Goal: Task Accomplishment & Management: Complete application form

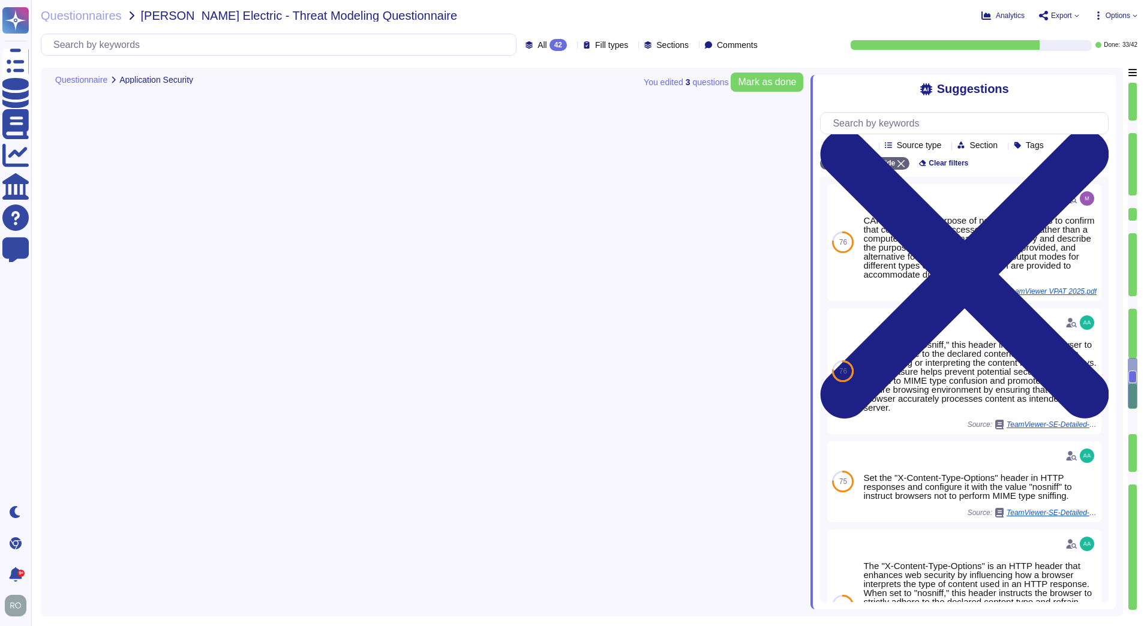
type textarea "TeamViewer conducts annual audits, either internally and/or by independent thir…"
type textarea "TeamViewer is using sub-processors to provide specific capabilities. All the su…"
type textarea "Implement robust input validation and sanitization practices to prevent injecti…"
type textarea "TeamViewer bases its software development activities on the industry best pract…"
type textarea "TeamViewer ensures secure authentication through the use of Two-Factor Authenti…"
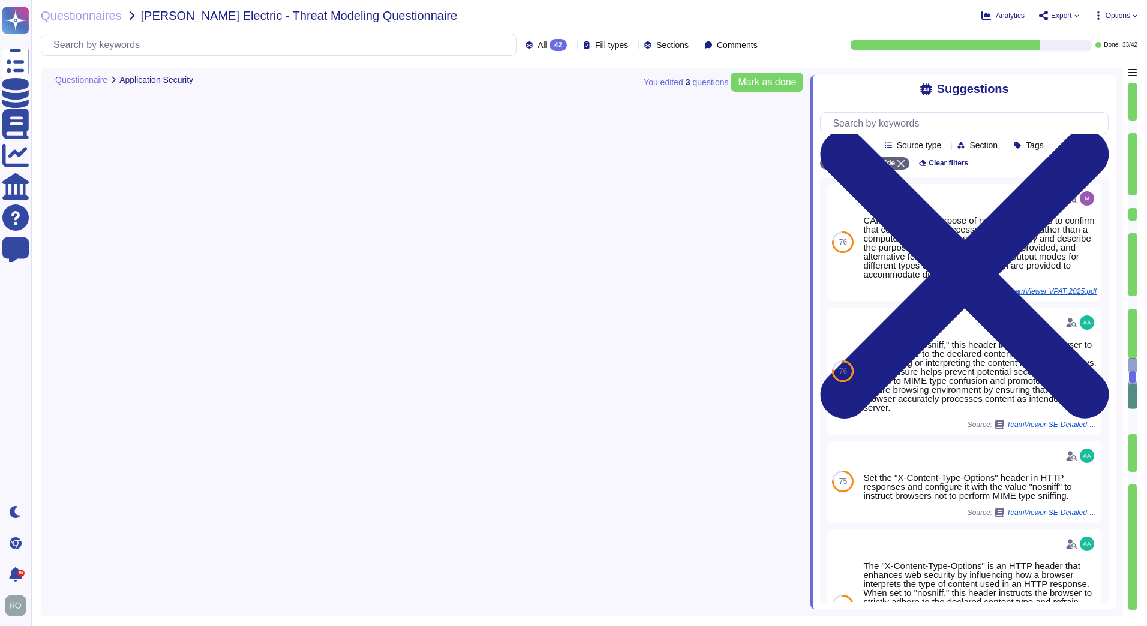
type textarea "TeamViewer implements and maintains various different internal guidelines and p…"
type textarea "TeamViewer has implemented a patch management process to ensure contracted cust…"
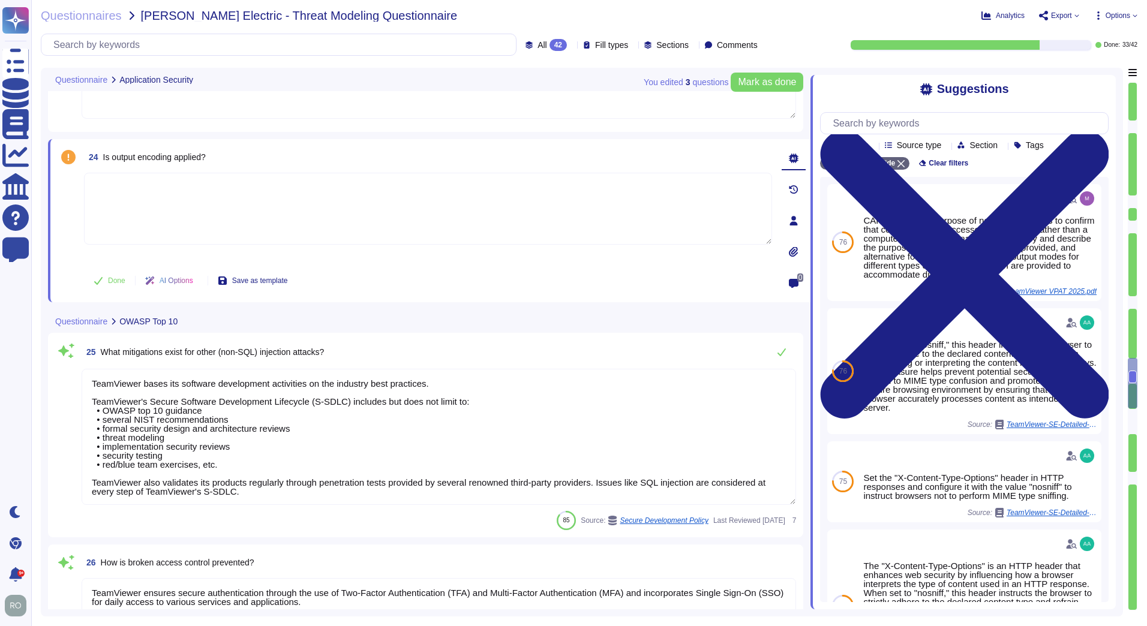
drag, startPoint x: 319, startPoint y: 404, endPoint x: 337, endPoint y: 403, distance: 17.4
click at [337, 403] on textarea "TeamViewer bases its software development activities on the industry best pract…" at bounding box center [439, 437] width 714 height 136
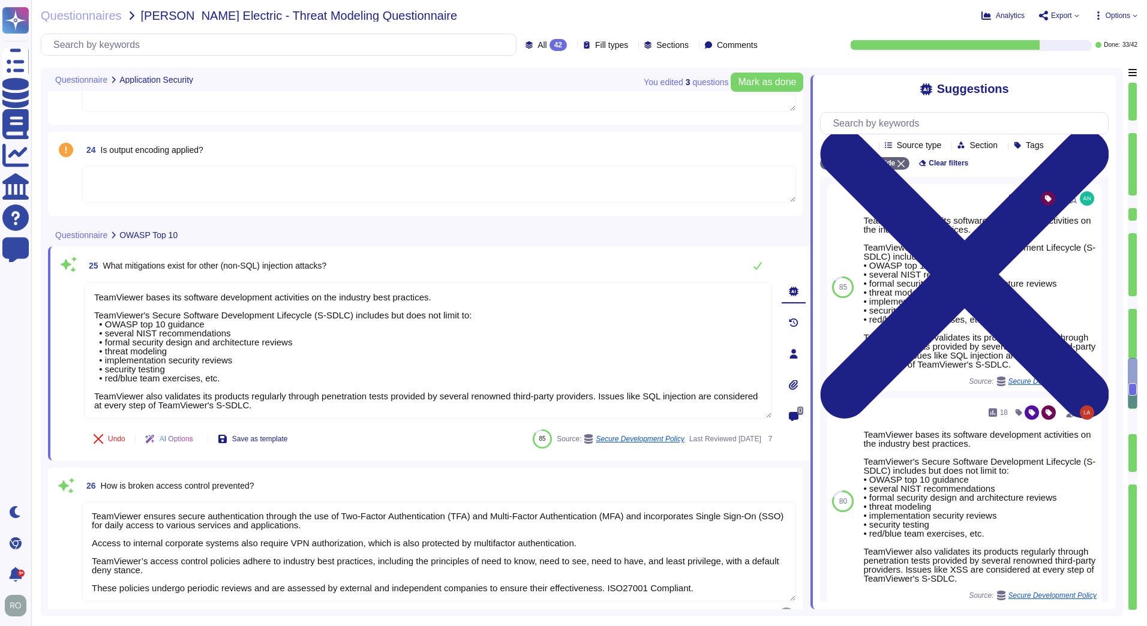
type textarea "The overall access management is documented in the Identity and Access Manageme…"
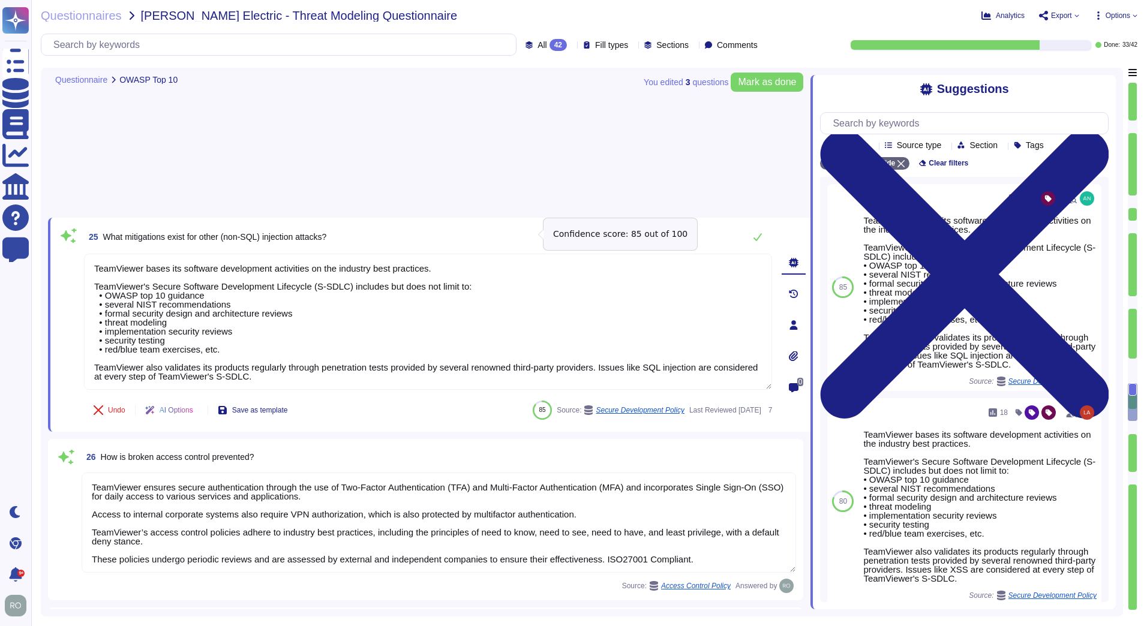
scroll to position [3059, 0]
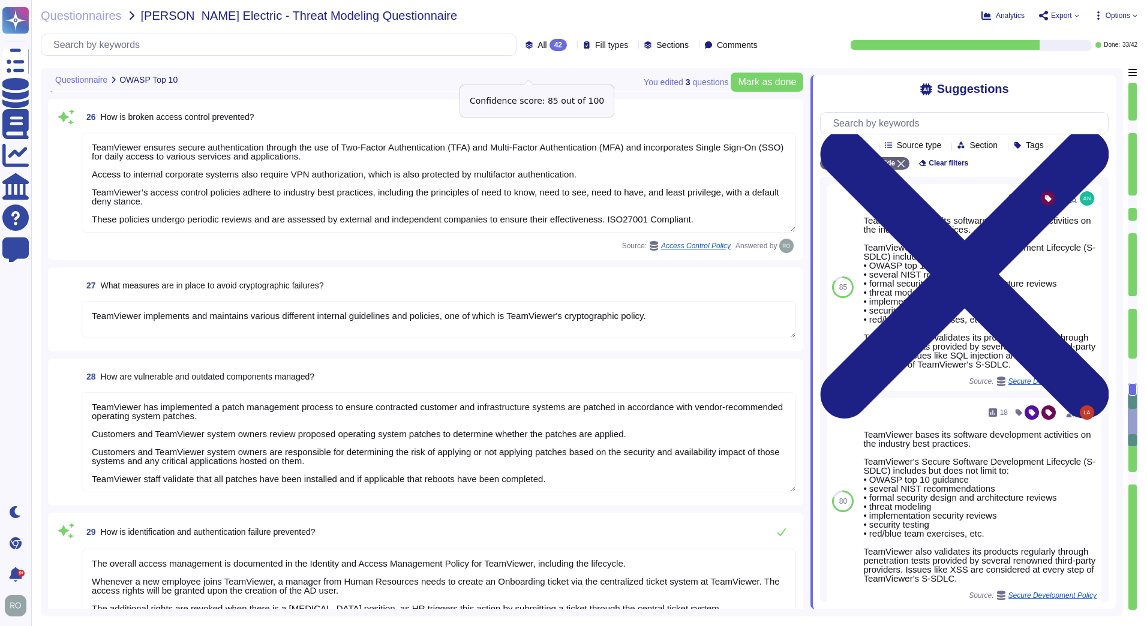
type textarea "Implement policies and procedures to protect ePHI from improper alteration or d…"
type textarea "Logs are centrally managed and monitored by a 24/7 Security Operations Team. Lo…"
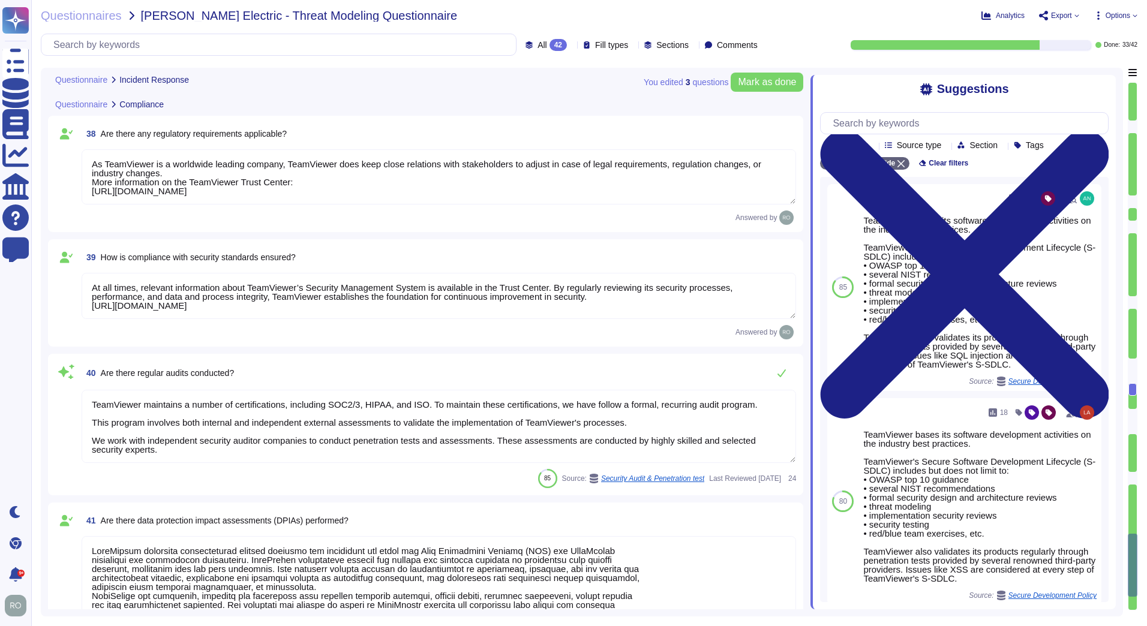
type textarea "TeamViewer maintains contingency plans to respond to potential security threats…"
type textarea "TeamViewer do have a Security Response plan in place that include internal repo…"
type textarea "TeamViewer tests and reviews its security response plan at least annually. Ad-h…"
type textarea "As TeamViewer is a worldwide leading company, TeamViewer does keep close relati…"
type textarea "At all times, relevant information about TeamViewer’s Security Management Syste…"
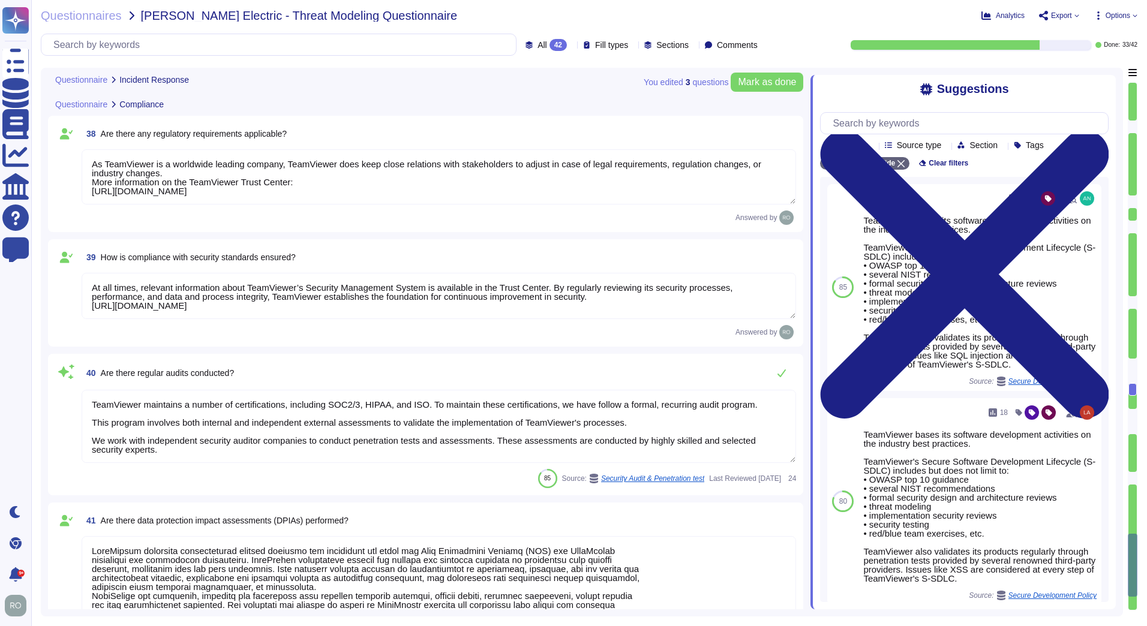
type textarea "TeamViewer maintains a number of certifications, including SOC2/3, HIPAA, and I…"
type textarea "TeamViewer maintains comprehensive privacy policies and procedures for which th…"
type textarea "[URL][DOMAIN_NAME] TeamViewer respective departments conduct internal review of…"
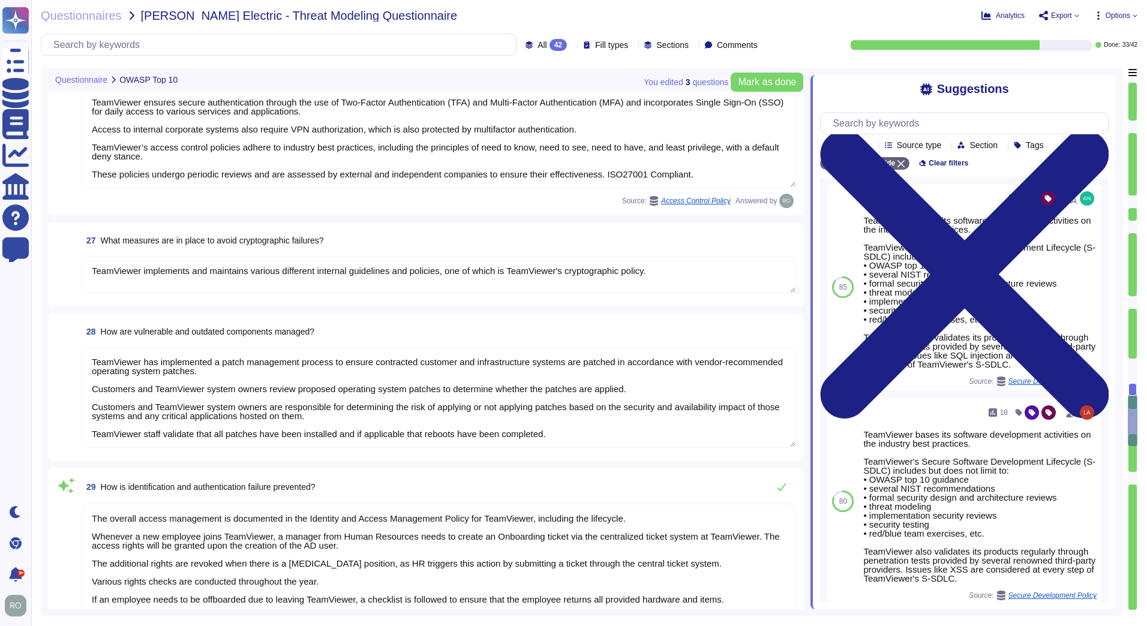
type textarea "TeamViewer bases its software development activities on the industry best pract…"
type textarea "TeamViewer ensures secure authentication through the use of Two-Factor Authenti…"
type textarea "TeamViewer implements and maintains various different internal guidelines and p…"
type textarea "TeamViewer has implemented a patch management process to ensure contracted cust…"
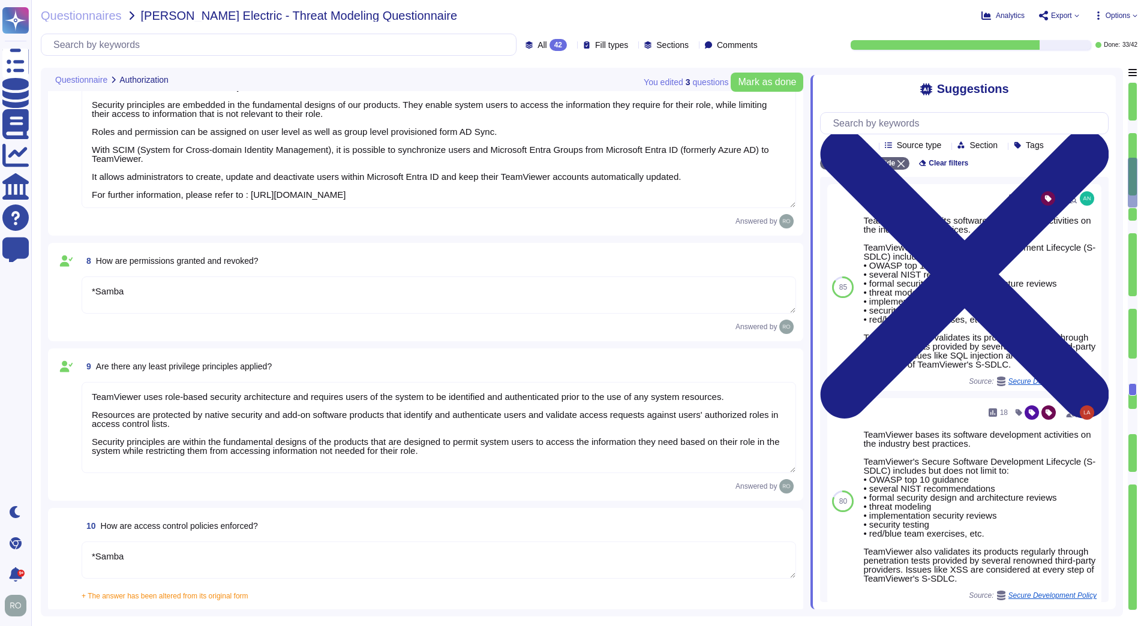
type textarea "*Samba"
type textarea "TeamViewer uses role-based security architecture. Security principles are embed…"
type textarea "*Samba"
type textarea "TeamViewer uses role-based security architecture and requires users of the syst…"
type textarea "*Samba"
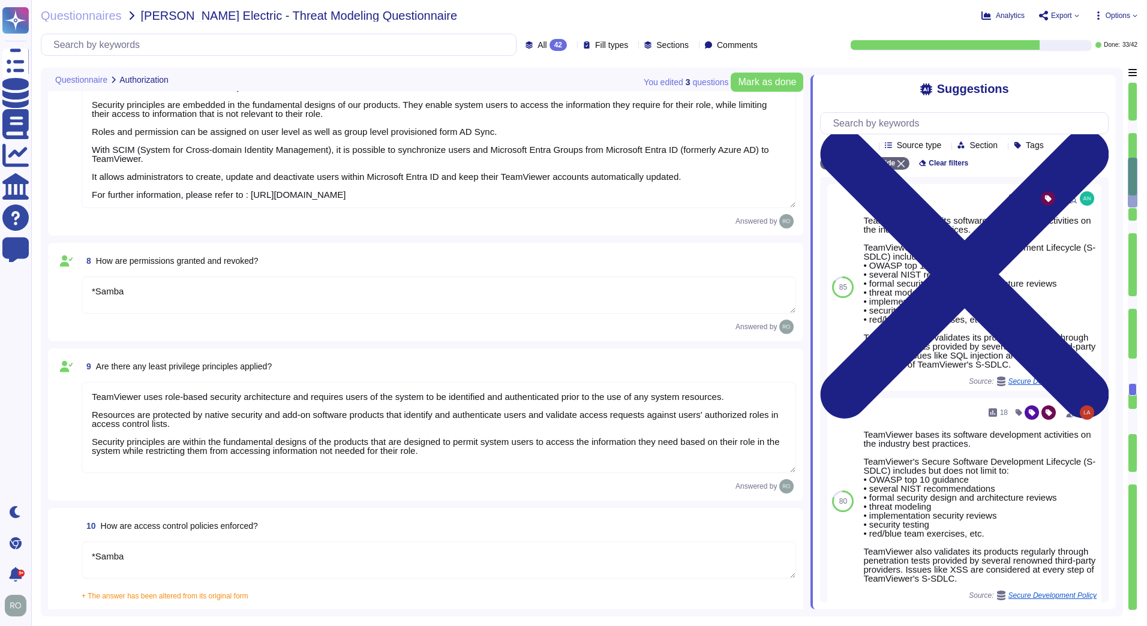
type textarea "TeamViewer Use encryption technologies to protect customer data both at rest an…"
type textarea "One of the objectives of TeamViewer’s Information Security Policy is to ensure …"
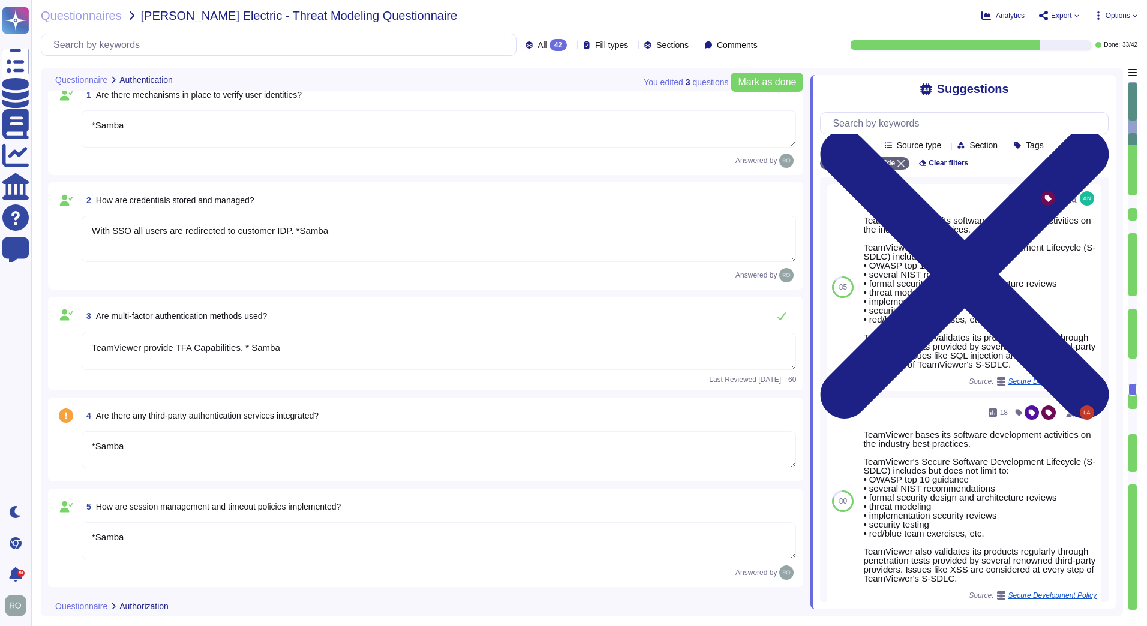
scroll to position [0, 0]
type textarea "*Samba"
type textarea "With SSO all users are redirected to customer IDP. *Samba"
type textarea "TeamViewer provide TFA Capabilities. * Samba"
type textarea "*Samba"
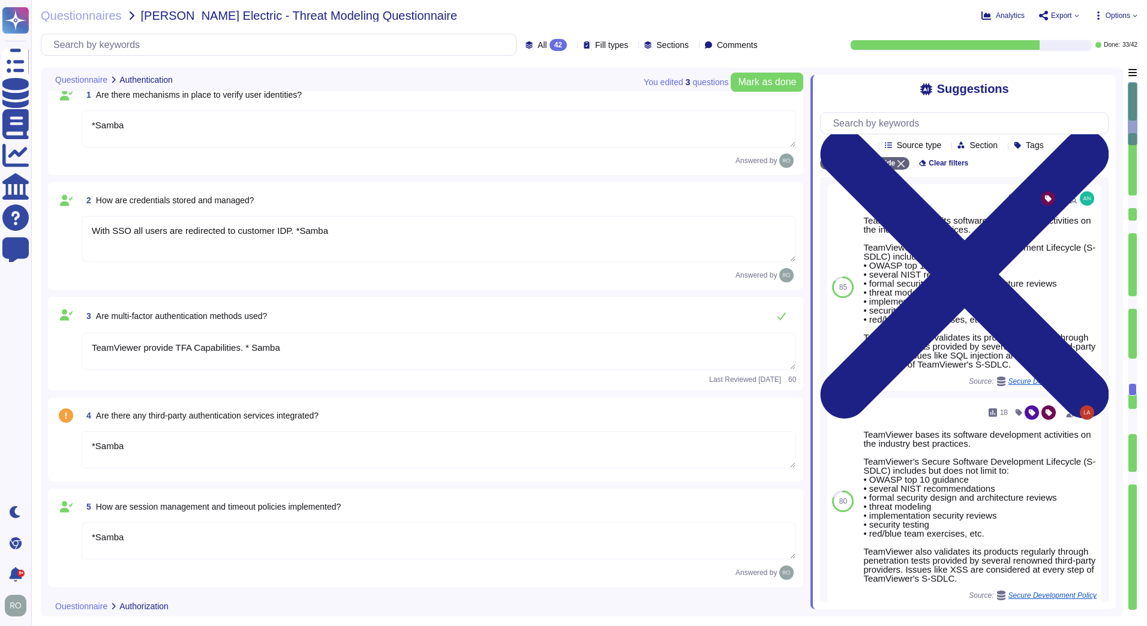
type textarea "*Samba"
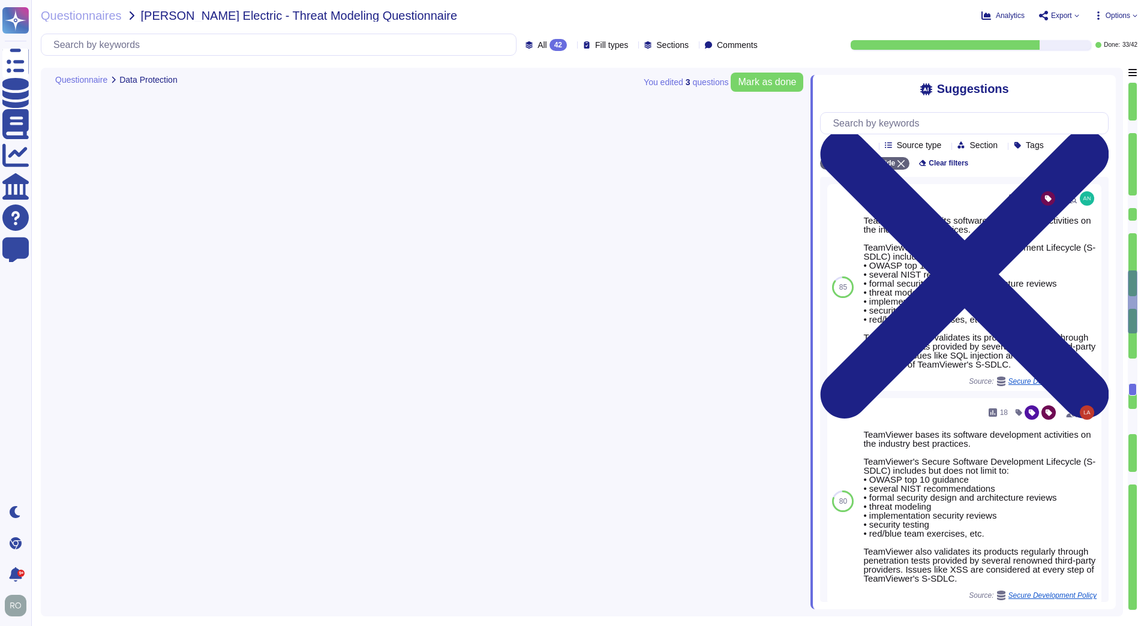
type textarea "Training on the SDLC is conducted in a variety of formats, including, but not l…"
type textarea "As part of TeamViewer S-SDLC process, TeamViewer conduct threat modeling, secur…"
type textarea "TeamViewer conducts annual audits, either internally and/or by independent thir…"
type textarea "TeamViewer is using sub-processors to provide specific capabilities. All the su…"
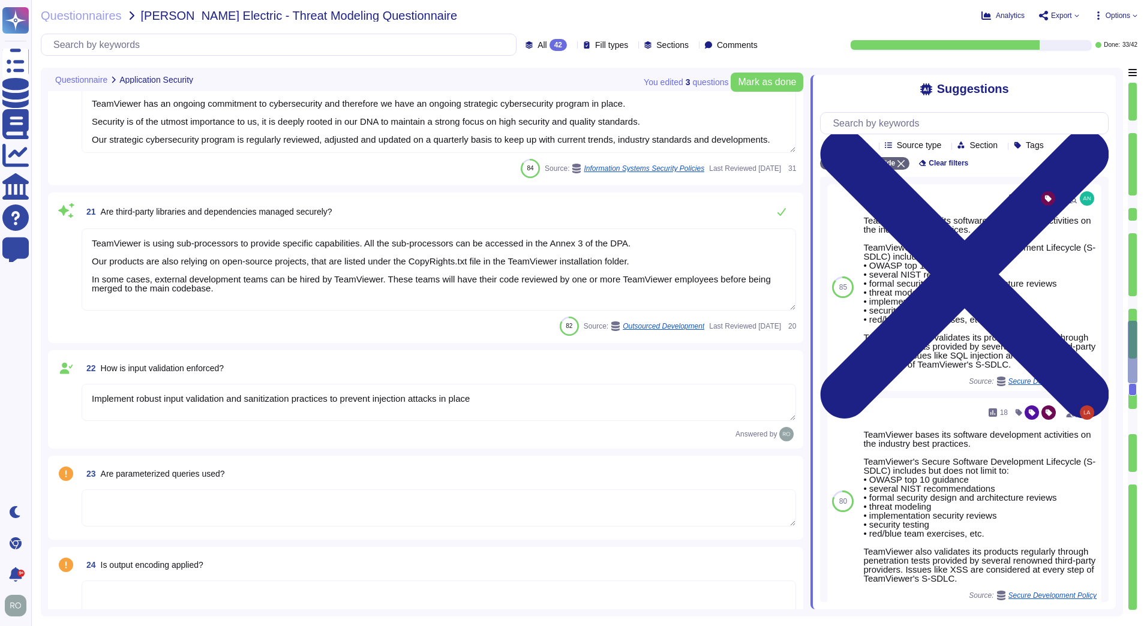
type textarea "Implement robust input validation and sanitization practices to prevent injecti…"
type textarea "TeamViewer bases its software development activities on the industry best pract…"
type textarea "TeamViewer ensures secure authentication through the use of Two-Factor Authenti…"
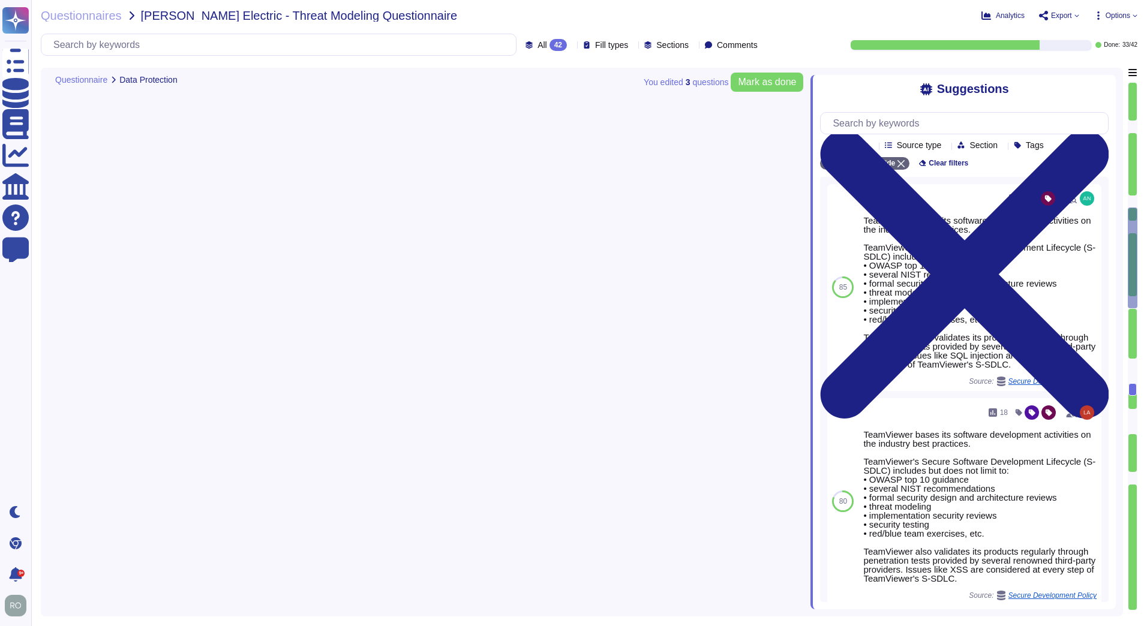
type textarea "TeamViewer Use encryption technologies to protect customer data both at rest an…"
type textarea "One of the objectives of TeamViewer’s Information Security Policy is to ensure …"
type textarea "Data is retained according to the data type identified by the property. On prod…"
type textarea "TeamViewer uses pseudonymization where it can be applied without affecting the …"
type textarea "data integrity is describe in the Chapter 3 " Measures to Establish the Integri…"
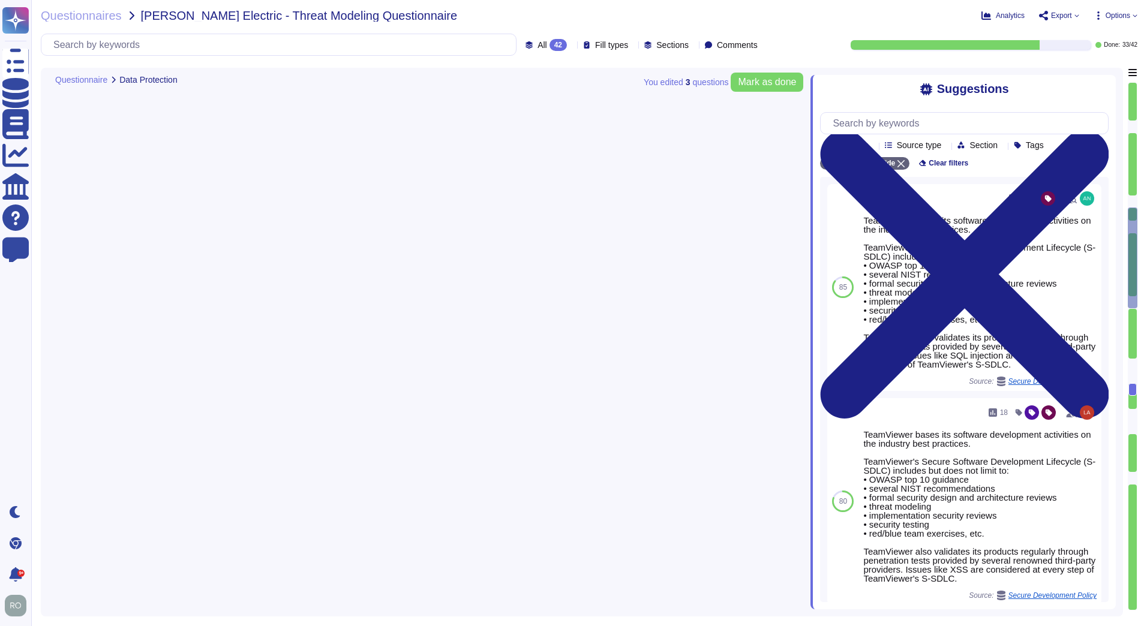
type textarea "All data the application is handling are in our Privacy Notice for TeamViewer P…"
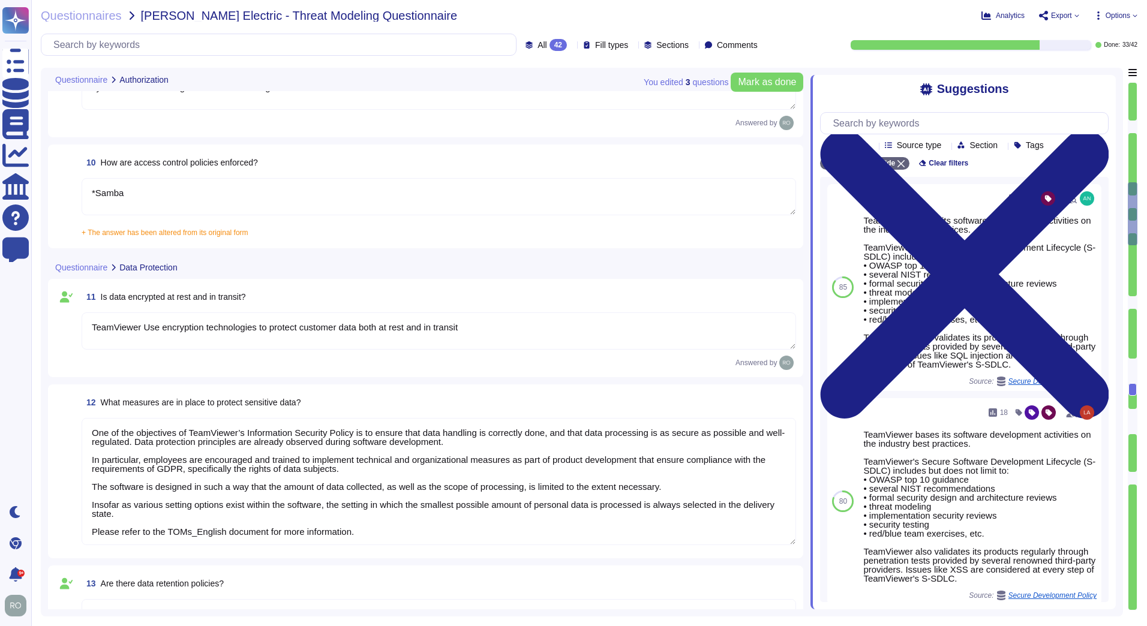
type textarea "TeamViewer uses role-based security architecture. Security principles are embed…"
type textarea "*Samba"
type textarea "TeamViewer uses role-based security architecture and requires users of the syst…"
type textarea "*Samba"
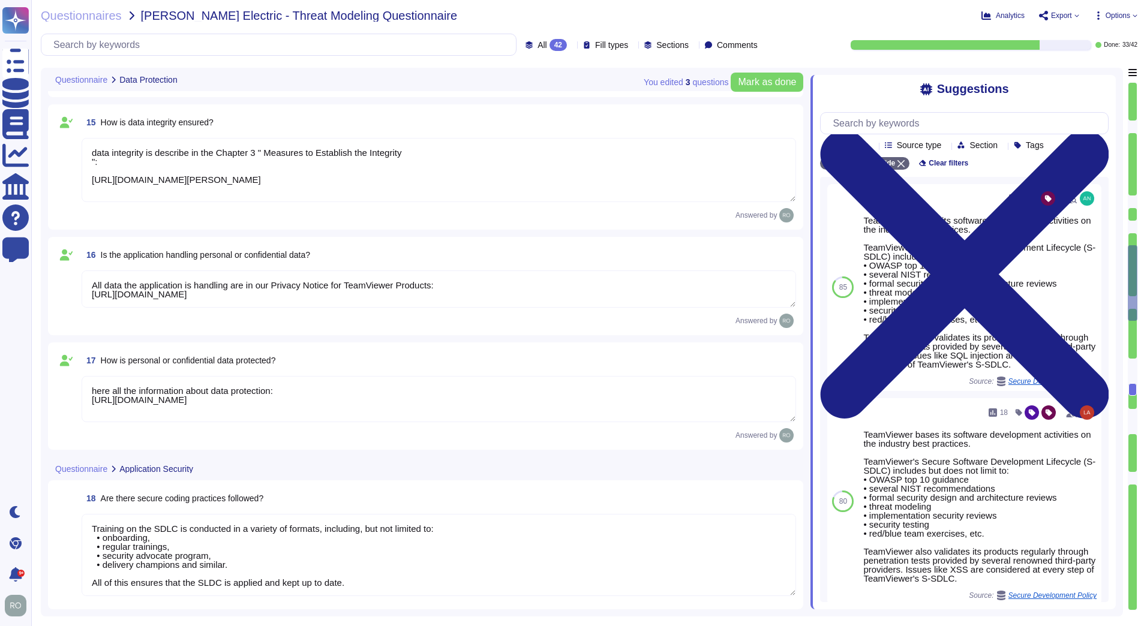
type textarea "All data the application is handling are in our Privacy Notice for TeamViewer P…"
type textarea "here all the information about data protection: [URL][DOMAIN_NAME]"
type textarea "Training on the SDLC is conducted in a variety of formats, including, but not l…"
type textarea "As part of TeamViewer S-SDLC process, TeamViewer conduct threat modeling, secur…"
type textarea "TeamViewer conducts annual audits, either internally and/or by independent thir…"
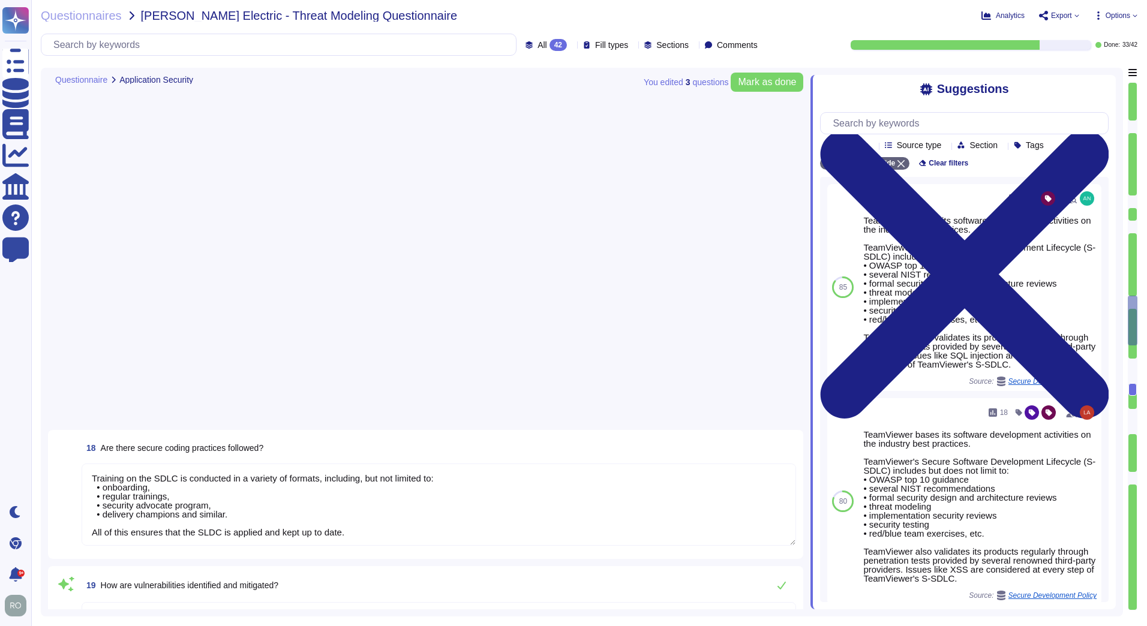
scroll to position [2040, 0]
type textarea "TeamViewer is using sub-processors to provide specific capabilities. All the su…"
type textarea "Implement robust input validation and sanitization practices to prevent injecti…"
